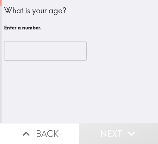
click at [29, 51] on input "number" at bounding box center [45, 51] width 83 height 20
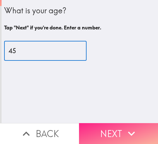
type input "45"
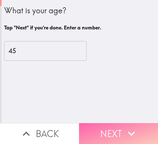
click at [84, 123] on button "Next" at bounding box center [118, 133] width 79 height 21
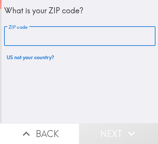
click at [39, 37] on input "ZIP code" at bounding box center [80, 37] width 152 height 20
paste input "33611"
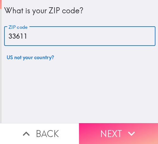
type input "33611"
click at [82, 123] on button "Next" at bounding box center [118, 133] width 79 height 21
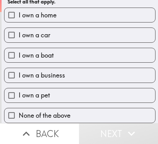
scroll to position [31, 0]
click at [56, 71] on span "I own a business" at bounding box center [42, 75] width 47 height 9
click at [19, 71] on input "I own a business" at bounding box center [11, 75] width 14 height 14
checkbox input "true"
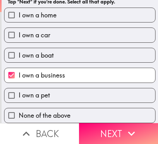
click at [85, 123] on button "Next" at bounding box center [118, 133] width 79 height 21
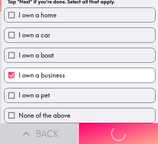
scroll to position [0, 0]
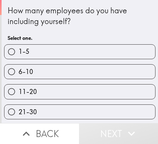
click at [10, 74] on input "6-10" at bounding box center [11, 72] width 14 height 14
radio input "true"
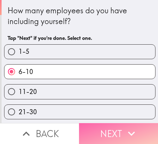
click at [86, 123] on button "Next" at bounding box center [118, 133] width 79 height 21
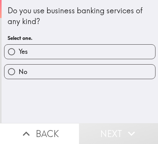
click at [21, 50] on span "Yes" at bounding box center [23, 51] width 9 height 9
click at [19, 50] on input "Yes" at bounding box center [11, 52] width 14 height 14
radio input "true"
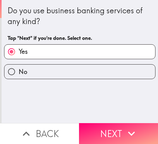
click at [99, 125] on button "Next" at bounding box center [118, 133] width 79 height 21
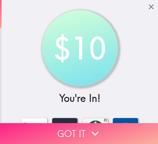
click at [21, 126] on button "Got it" at bounding box center [79, 133] width 158 height 21
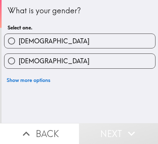
click at [45, 59] on label "[DEMOGRAPHIC_DATA]" at bounding box center [79, 61] width 151 height 14
click at [19, 59] on input "[DEMOGRAPHIC_DATA]" at bounding box center [11, 61] width 14 height 14
radio input "true"
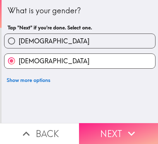
click at [95, 128] on button "Next" at bounding box center [118, 133] width 79 height 21
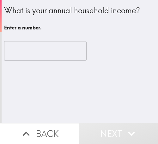
click at [17, 56] on input "number" at bounding box center [45, 51] width 83 height 20
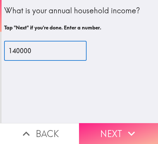
type input "140000"
click at [92, 123] on button "Next" at bounding box center [118, 133] width 79 height 21
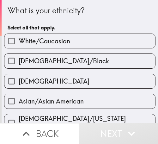
click at [66, 38] on span "White/Caucasian" at bounding box center [45, 41] width 52 height 9
click at [19, 38] on input "White/Caucasian" at bounding box center [11, 41] width 14 height 14
checkbox input "true"
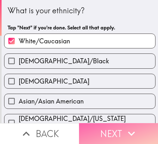
click at [94, 125] on button "Next" at bounding box center [118, 133] width 79 height 21
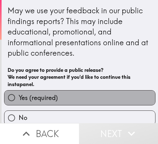
click at [81, 96] on label "Yes (required)" at bounding box center [79, 98] width 151 height 14
click at [19, 96] on input "Yes (required)" at bounding box center [11, 98] width 14 height 14
radio input "true"
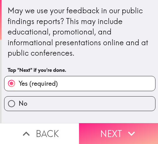
click at [104, 128] on button "Next" at bounding box center [118, 133] width 79 height 21
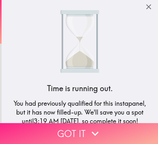
click at [41, 124] on button "Got it" at bounding box center [79, 133] width 158 height 21
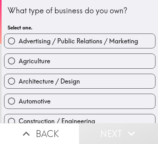
click at [46, 40] on span "Advertising / Public Relations / Marketing" at bounding box center [79, 41] width 120 height 9
click at [19, 40] on input "Advertising / Public Relations / Marketing" at bounding box center [11, 41] width 14 height 14
radio input "true"
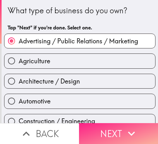
click at [79, 126] on button "Next" at bounding box center [118, 133] width 79 height 21
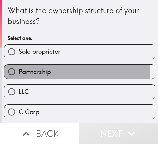
click at [35, 70] on span "Partnership" at bounding box center [35, 71] width 32 height 9
click at [19, 70] on input "Partnership" at bounding box center [11, 72] width 14 height 14
radio input "true"
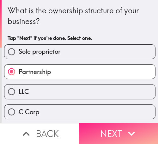
click at [90, 125] on button "Next" at bounding box center [118, 133] width 79 height 21
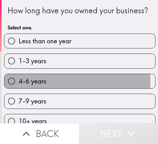
click at [34, 86] on span "4-6 years" at bounding box center [33, 81] width 28 height 9
click at [19, 88] on input "4-6 years" at bounding box center [11, 81] width 14 height 14
radio input "true"
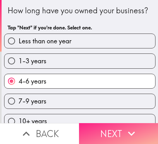
click at [118, 128] on button "Next" at bounding box center [118, 133] width 79 height 21
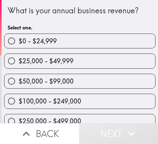
click at [22, 66] on label "$25,000 - $49,999" at bounding box center [79, 61] width 151 height 14
click at [19, 66] on input "$25,000 - $49,999" at bounding box center [11, 61] width 14 height 14
radio input "true"
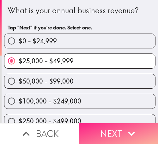
drag, startPoint x: 86, startPoint y: 128, endPoint x: 83, endPoint y: 127, distance: 3.3
click at [86, 128] on button "Next" at bounding box center [118, 133] width 79 height 21
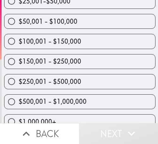
scroll to position [133, 0]
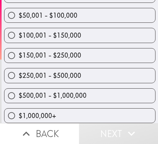
click at [15, 93] on input "$500,001 - $1,000,000" at bounding box center [11, 96] width 14 height 14
radio input "true"
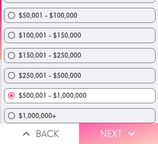
click at [105, 127] on button "Next" at bounding box center [118, 133] width 79 height 21
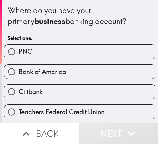
click at [52, 69] on span "Bank of America" at bounding box center [43, 71] width 48 height 9
click at [19, 69] on input "Bank of America" at bounding box center [11, 72] width 14 height 14
radio input "true"
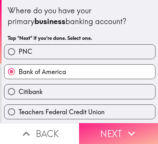
click at [129, 123] on button "Next" at bounding box center [118, 133] width 79 height 21
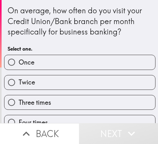
click at [23, 63] on span "Once" at bounding box center [27, 62] width 16 height 9
click at [19, 63] on input "Once" at bounding box center [11, 62] width 14 height 14
radio input "true"
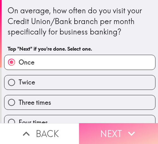
drag, startPoint x: 110, startPoint y: 129, endPoint x: 68, endPoint y: 101, distance: 50.4
click at [110, 128] on button "Next" at bounding box center [118, 133] width 79 height 21
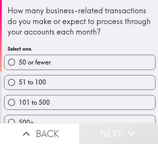
click at [54, 86] on label "51 to 100" at bounding box center [79, 82] width 151 height 14
click at [19, 86] on input "51 to 100" at bounding box center [11, 82] width 14 height 14
radio input "true"
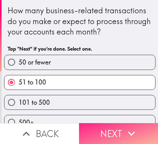
click at [103, 127] on button "Next" at bounding box center [118, 133] width 79 height 21
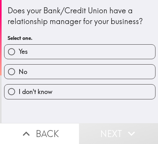
click at [64, 50] on label "Yes" at bounding box center [79, 52] width 151 height 14
click at [19, 50] on input "Yes" at bounding box center [11, 52] width 14 height 14
radio input "true"
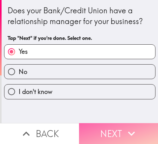
click at [88, 126] on button "Next" at bounding box center [118, 133] width 79 height 21
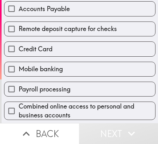
scroll to position [95, 0]
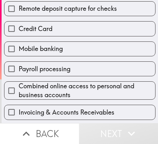
click at [84, 49] on label "Mobile banking" at bounding box center [79, 49] width 151 height 14
click at [19, 49] on input "Mobile banking" at bounding box center [11, 49] width 14 height 14
checkbox input "true"
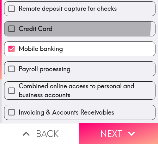
click at [64, 25] on label "Credit Card" at bounding box center [79, 29] width 151 height 14
click at [19, 25] on input "Credit Card" at bounding box center [11, 29] width 14 height 14
checkbox input "true"
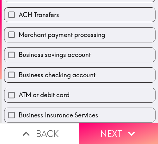
scroll to position [278, 0]
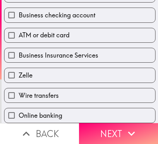
click at [74, 108] on label "Online banking" at bounding box center [79, 115] width 151 height 14
click at [19, 108] on input "Online banking" at bounding box center [11, 115] width 14 height 14
checkbox input "true"
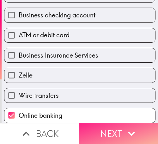
click at [101, 131] on button "Next" at bounding box center [118, 133] width 79 height 21
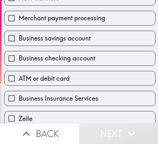
scroll to position [215, 0]
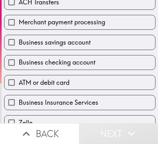
click at [69, 79] on label "ATM or debit card" at bounding box center [79, 82] width 151 height 14
click at [19, 79] on input "ATM or debit card" at bounding box center [11, 82] width 14 height 14
checkbox input "true"
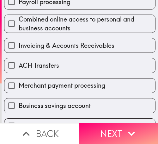
click at [82, 63] on label "ACH Transfers" at bounding box center [79, 65] width 151 height 14
click at [19, 63] on input "ACH Transfers" at bounding box center [11, 65] width 14 height 14
checkbox input "true"
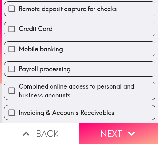
scroll to position [88, 0]
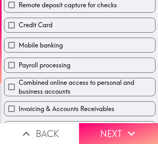
drag, startPoint x: 122, startPoint y: 85, endPoint x: 121, endPoint y: 81, distance: 3.5
click at [122, 85] on span "Combined online access to personal and business accounts" at bounding box center [87, 87] width 137 height 18
click at [19, 85] on input "Combined online access to personal and business accounts" at bounding box center [11, 87] width 14 height 14
checkbox input "true"
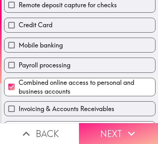
click at [102, 126] on button "Next" at bounding box center [118, 133] width 79 height 21
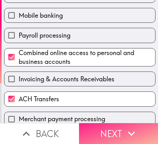
scroll to position [3, 0]
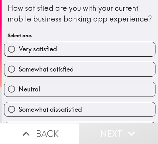
drag, startPoint x: 111, startPoint y: 77, endPoint x: 120, endPoint y: 84, distance: 11.5
click at [111, 76] on label "Somewhat satisfied" at bounding box center [79, 69] width 151 height 14
click at [19, 76] on input "Somewhat satisfied" at bounding box center [11, 69] width 14 height 14
radio input "true"
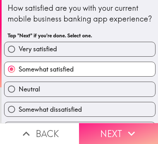
click at [113, 126] on button "Next" at bounding box center [118, 133] width 79 height 21
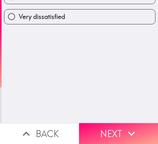
scroll to position [0, 0]
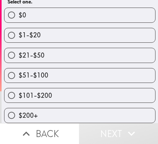
scroll to position [84, 0]
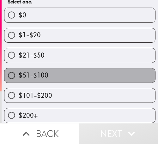
click at [116, 68] on label "$51-$100" at bounding box center [79, 75] width 151 height 14
click at [19, 68] on input "$51-$100" at bounding box center [11, 75] width 14 height 14
radio input "true"
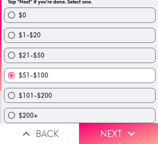
click at [76, 89] on label "$101-$200" at bounding box center [79, 95] width 151 height 14
click at [19, 89] on input "$101-$200" at bounding box center [11, 95] width 14 height 14
radio input "true"
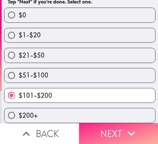
click at [130, 127] on icon "button" at bounding box center [132, 134] width 14 height 14
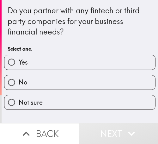
click at [115, 61] on label "Yes" at bounding box center [79, 62] width 151 height 14
click at [19, 61] on input "Yes" at bounding box center [11, 62] width 14 height 14
radio input "true"
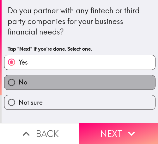
click at [117, 76] on label "No" at bounding box center [79, 82] width 151 height 14
click at [19, 76] on input "No" at bounding box center [11, 82] width 14 height 14
radio input "true"
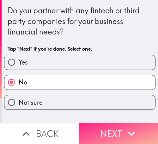
click at [125, 127] on icon "button" at bounding box center [132, 134] width 14 height 14
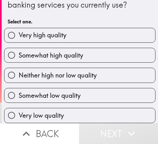
scroll to position [32, 0]
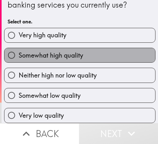
click at [105, 53] on label "Somewhat high quality" at bounding box center [79, 55] width 151 height 14
click at [19, 53] on input "Somewhat high quality" at bounding box center [11, 55] width 14 height 14
radio input "true"
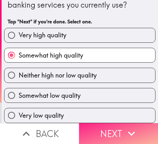
click at [134, 127] on icon "button" at bounding box center [132, 134] width 14 height 14
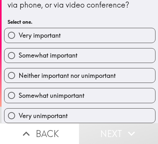
scroll to position [32, 0]
click at [118, 48] on label "Somewhat important" at bounding box center [79, 55] width 151 height 14
click at [19, 48] on input "Somewhat important" at bounding box center [11, 55] width 14 height 14
radio input "true"
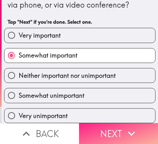
click at [113, 123] on button "Next" at bounding box center [118, 133] width 79 height 21
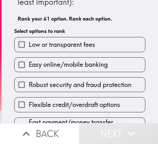
scroll to position [63, 0]
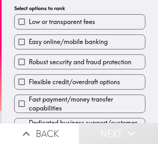
click at [91, 48] on label "Easy online/mobile banking" at bounding box center [80, 42] width 131 height 14
click at [29, 48] on input "Easy online/mobile banking" at bounding box center [22, 42] width 14 height 14
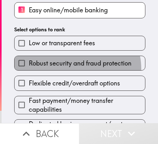
drag, startPoint x: 73, startPoint y: 69, endPoint x: 46, endPoint y: 81, distance: 29.5
click at [72, 69] on label "Robust security and fraud protection" at bounding box center [80, 63] width 131 height 14
click at [29, 69] on input "Robust security and fraud protection" at bounding box center [22, 63] width 14 height 14
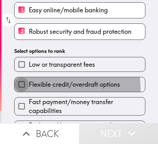
click at [24, 90] on input "Flexible credit/overdraft options" at bounding box center [22, 84] width 14 height 14
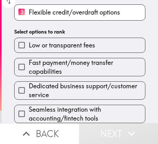
scroll to position [109, 0]
click at [43, 69] on span "Fast payment/money transfer capabilities" at bounding box center [87, 67] width 117 height 18
click at [29, 69] on input "Fast payment/money transfer capabilities" at bounding box center [22, 67] width 14 height 14
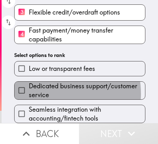
click at [49, 88] on span "Dedicated business support/customer service" at bounding box center [87, 91] width 117 height 18
click at [29, 88] on input "Dedicated business support/customer service" at bounding box center [22, 90] width 14 height 14
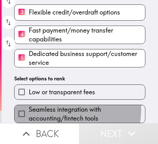
click at [38, 105] on span "Seamless integration with accounting/fintech tools" at bounding box center [87, 114] width 117 height 18
click at [29, 107] on input "Seamless integration with accounting/fintech tools" at bounding box center [22, 114] width 14 height 14
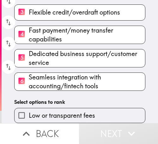
click at [34, 87] on div "Please rank the following business banking features in order of importance (1 =…" at bounding box center [80, 9] width 157 height 227
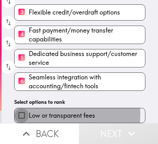
click at [23, 109] on input "Low or transparent fees" at bounding box center [22, 115] width 14 height 14
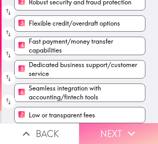
click at [113, 131] on button "Next" at bounding box center [118, 133] width 79 height 21
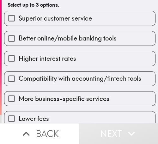
scroll to position [61, 0]
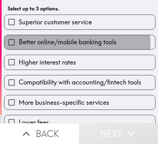
click at [34, 44] on span "Better online/mobile banking tools" at bounding box center [68, 42] width 98 height 9
click at [19, 44] on input "Better online/mobile banking tools" at bounding box center [11, 42] width 14 height 14
checkbox input "true"
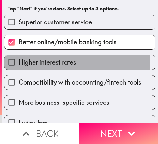
click at [52, 60] on span "Higher interest rates" at bounding box center [48, 62] width 58 height 9
click at [19, 60] on input "Higher interest rates" at bounding box center [11, 62] width 14 height 14
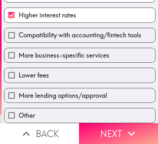
scroll to position [114, 0]
click at [59, 11] on span "Higher interest rates" at bounding box center [48, 15] width 58 height 9
click at [19, 11] on input "Higher interest rates" at bounding box center [11, 15] width 14 height 14
checkbox input "false"
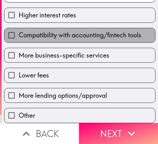
click at [84, 31] on span "Compatibility with accounting/fintech tools" at bounding box center [80, 35] width 123 height 9
click at [19, 30] on input "Compatibility with accounting/fintech tools" at bounding box center [11, 35] width 14 height 14
checkbox input "true"
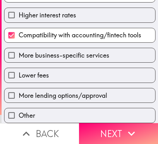
click at [89, 92] on span "More lending options/approval" at bounding box center [63, 95] width 89 height 9
click at [19, 92] on input "More lending options/approval" at bounding box center [11, 95] width 14 height 14
checkbox input "true"
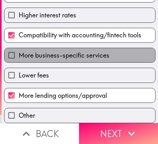
click at [77, 51] on span "More business-specific services" at bounding box center [64, 55] width 91 height 9
click at [19, 49] on input "More business-specific services" at bounding box center [11, 55] width 14 height 14
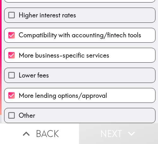
click at [82, 51] on span "More business-specific services" at bounding box center [64, 55] width 91 height 9
click at [19, 49] on input "More business-specific services" at bounding box center [11, 55] width 14 height 14
checkbox input "false"
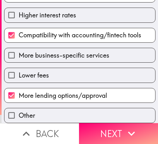
click at [108, 127] on button "Next" at bounding box center [118, 133] width 79 height 21
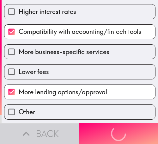
scroll to position [0, 0]
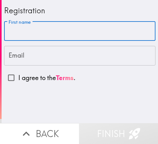
click at [75, 29] on input "First name" at bounding box center [80, 32] width 152 height 20
paste input "Son"
type input "Son"
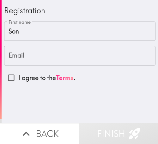
click at [77, 50] on input "Email" at bounding box center [80, 56] width 152 height 20
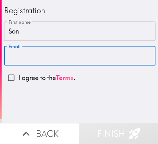
paste input "[EMAIL_ADDRESS][DOMAIN_NAME]"
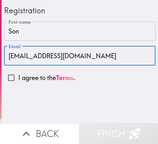
type input "[EMAIL_ADDRESS][DOMAIN_NAME]"
click at [13, 74] on input "I agree to the Terms ." at bounding box center [11, 78] width 14 height 14
checkbox input "true"
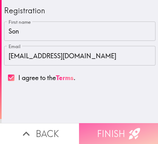
click at [106, 125] on button "Finish" at bounding box center [118, 133] width 79 height 21
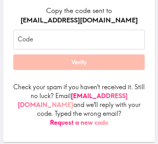
scroll to position [100, 0]
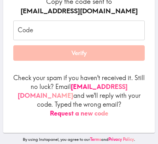
click at [85, 31] on input "Code" at bounding box center [79, 31] width 132 height 20
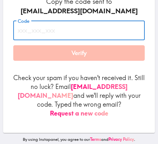
paste input "g75_EG4_ADR"
type input "g75_EG4_ADR"
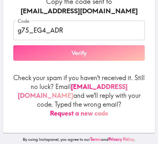
click at [70, 54] on button "Verify" at bounding box center [79, 53] width 132 height 16
